Goal: Task Accomplishment & Management: Manage account settings

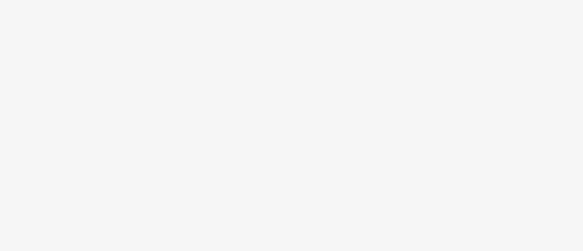
click at [396, 150] on body at bounding box center [291, 125] width 583 height 251
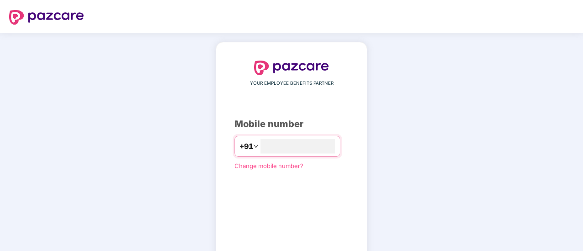
type input "**********"
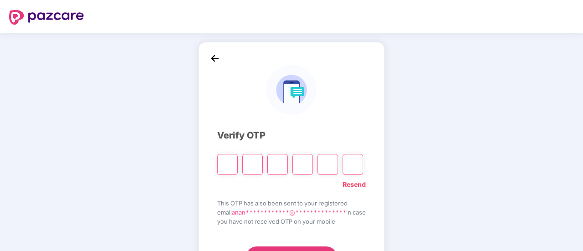
type input "*"
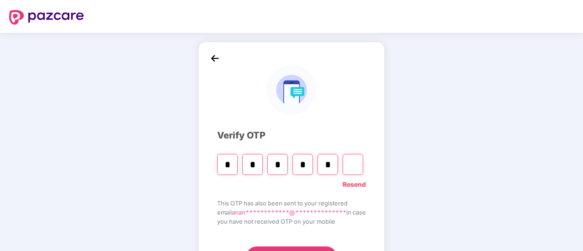
type input "*"
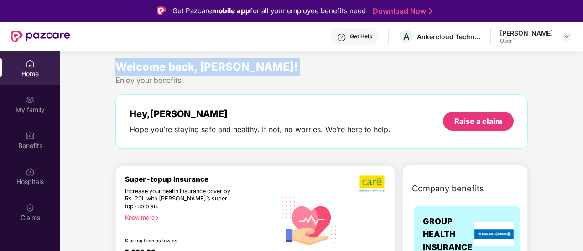
drag, startPoint x: 83, startPoint y: 78, endPoint x: 112, endPoint y: 64, distance: 32.1
click at [112, 64] on div "Welcome back, Anand! Enjoy your benefits! Hey, Anand Hope you’re staying safe a…" at bounding box center [322, 107] width 420 height 99
drag, startPoint x: 112, startPoint y: 64, endPoint x: 250, endPoint y: 69, distance: 137.4
click at [250, 69] on div "Welcome back, Anand! Enjoy your benefits! Hey, Anand Hope you’re staying safe a…" at bounding box center [322, 107] width 420 height 99
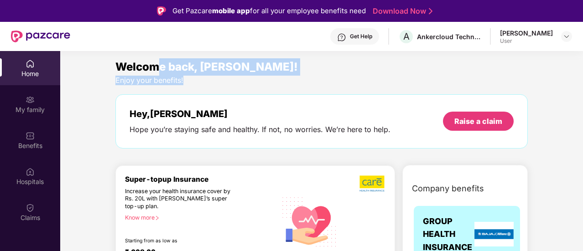
drag, startPoint x: 271, startPoint y: 75, endPoint x: 150, endPoint y: 71, distance: 121.5
click at [150, 71] on div "Welcome back, Anand! Enjoy your benefits! Hey, Anand Hope you’re staying safe a…" at bounding box center [322, 107] width 420 height 99
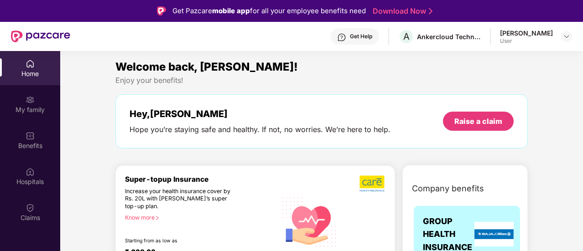
click at [130, 69] on span "Welcome back, Anand!" at bounding box center [206, 66] width 183 height 13
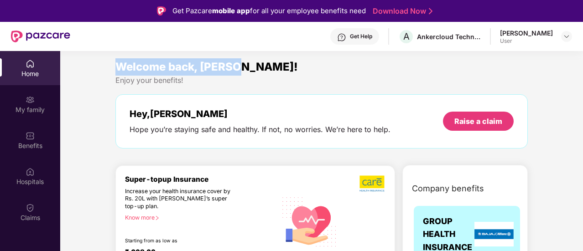
drag, startPoint x: 118, startPoint y: 67, endPoint x: 250, endPoint y: 59, distance: 133.0
click at [250, 59] on div "Welcome back, Anand!" at bounding box center [321, 66] width 412 height 17
